Goal: Find specific page/section: Find specific page/section

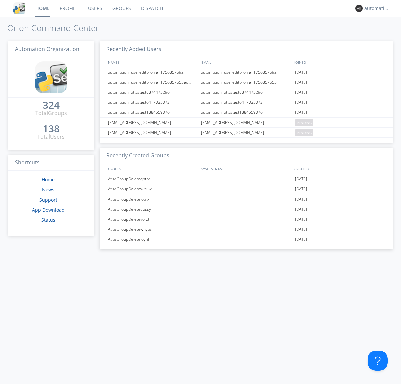
click at [151, 8] on link "Dispatch" at bounding box center [152, 8] width 32 height 17
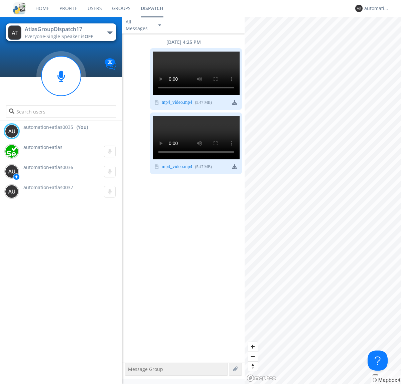
click at [110, 32] on div "button" at bounding box center [109, 32] width 5 height 3
click at [0, 0] on span "AtlasGroupDispatch16" at bounding box center [0, 0] width 0 height 0
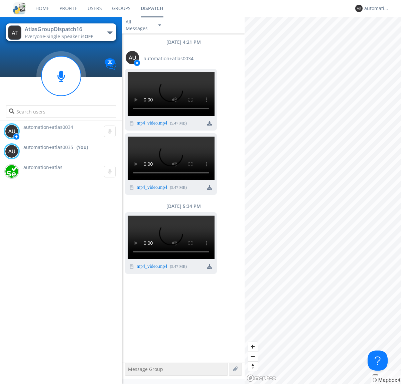
scroll to position [247, 0]
click at [375, 8] on div "automation+atlas0035" at bounding box center [377, 8] width 25 height 7
